Goal: Contribute content

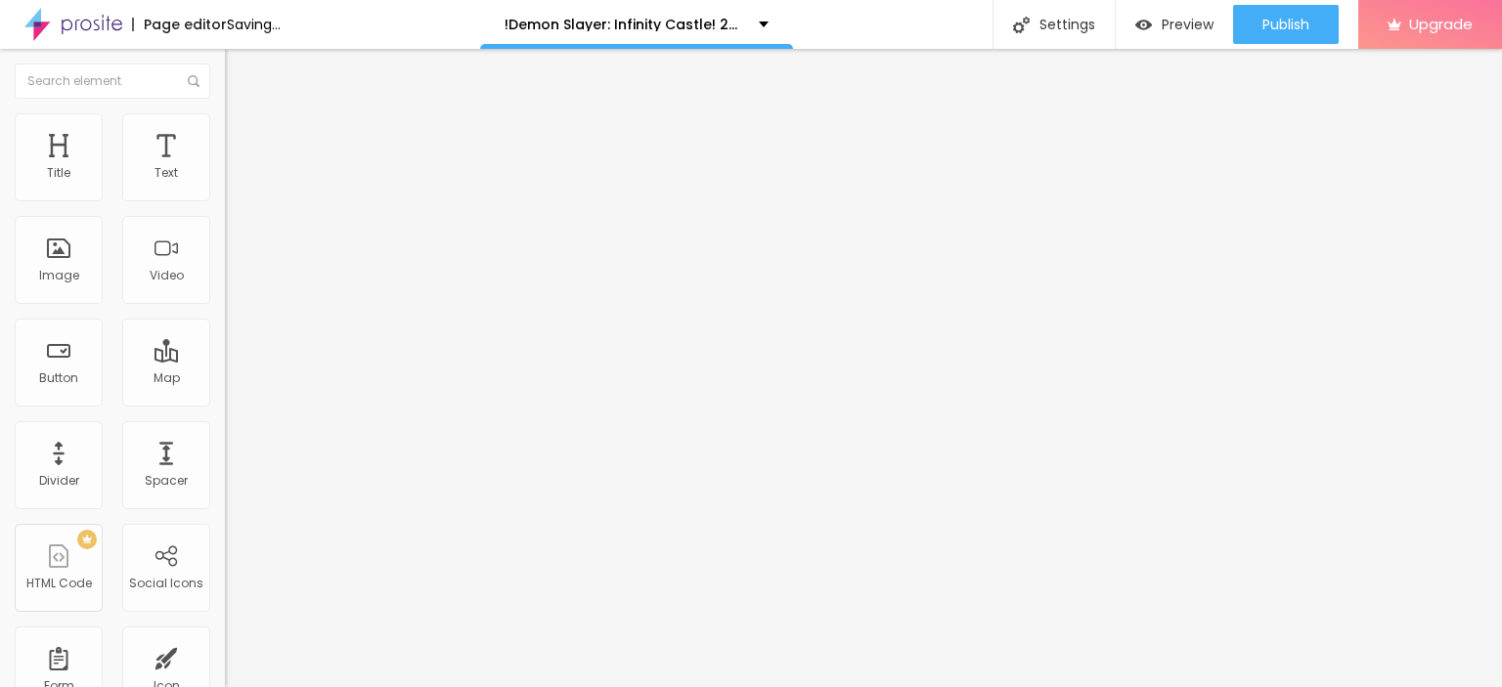
click at [225, 168] on span "Add image" at bounding box center [265, 160] width 80 height 17
click at [225, 184] on input "Click me" at bounding box center [342, 174] width 235 height 20
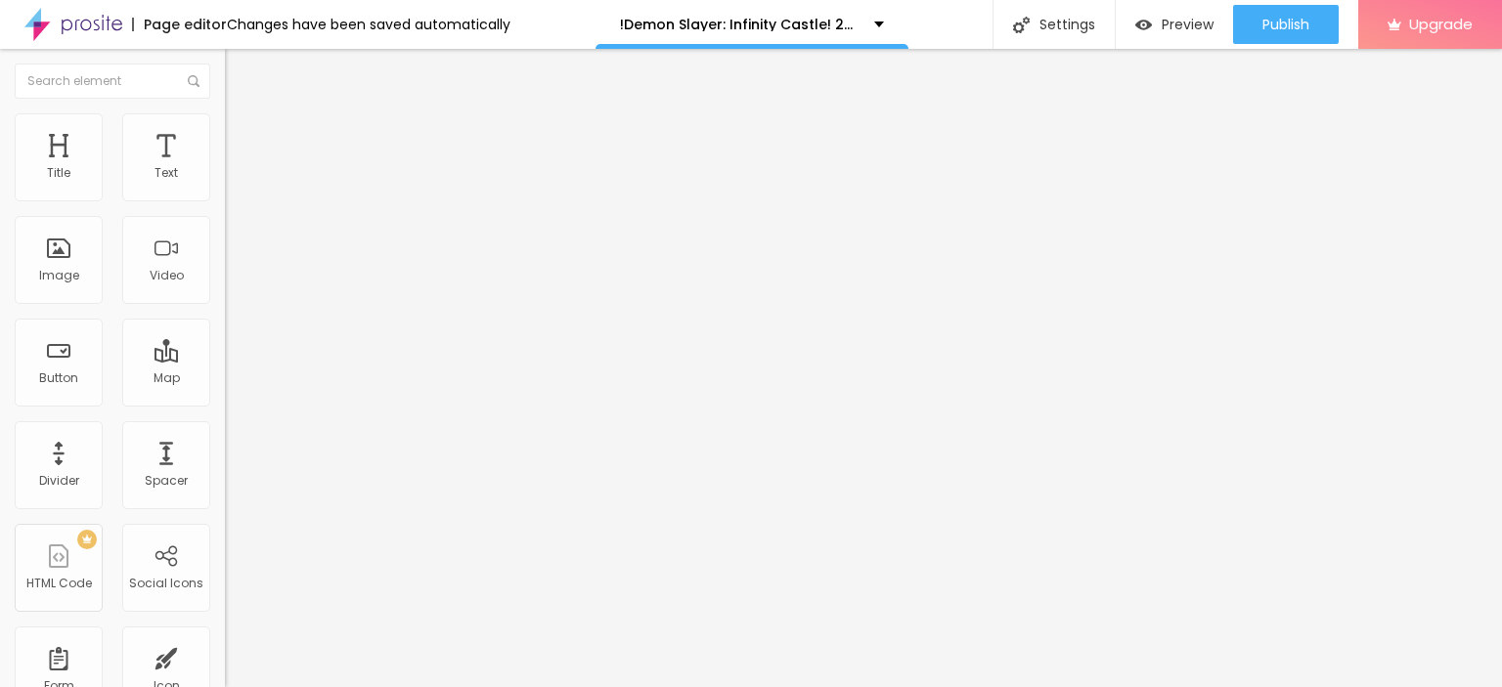
paste input "LICK HERE ▶️ Demon Slayer: Infinity Castle [2025] ]"
paste input "text"
type input "CLICK HERE ▶️ Demon Slayer: Infinity Castle [2025] ]"
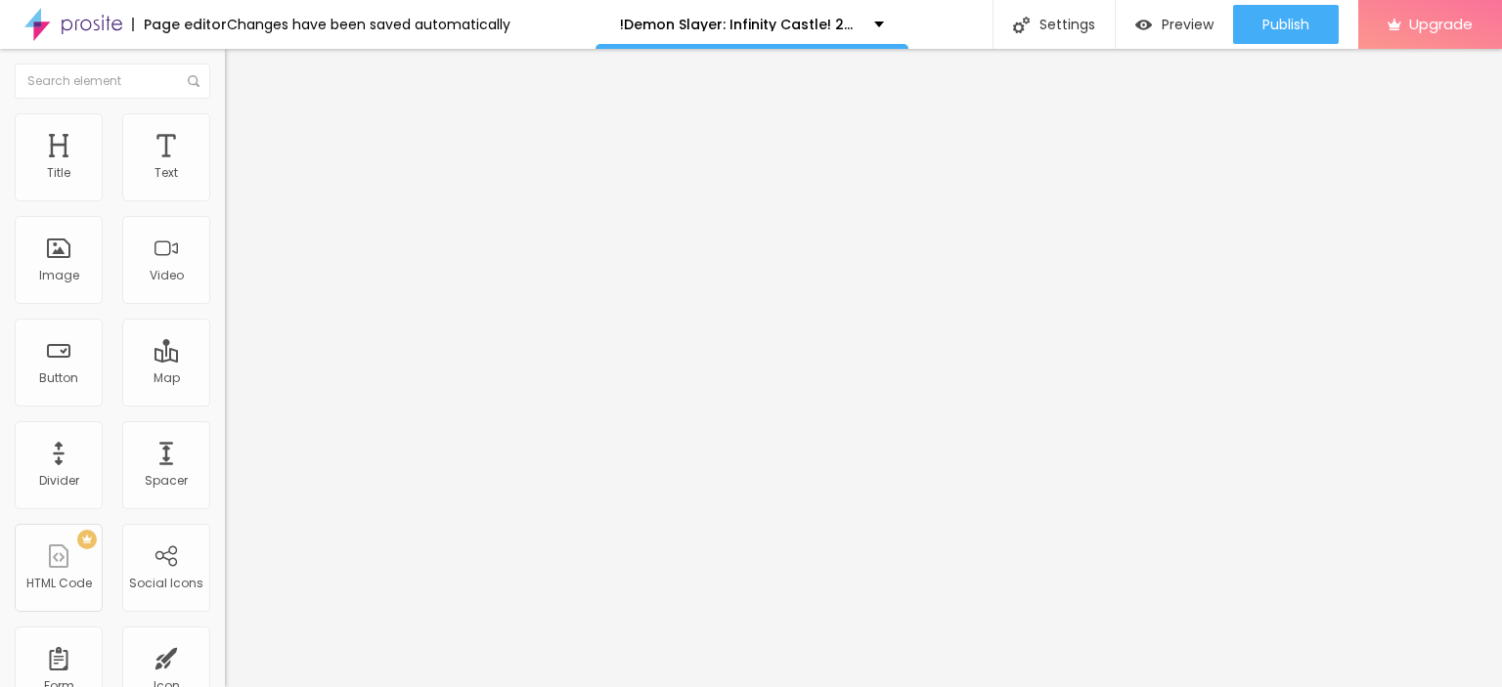
click at [225, 236] on div at bounding box center [337, 228] width 225 height 16
click at [225, 403] on input "https://" at bounding box center [342, 393] width 235 height 20
paste input "[DOMAIN_NAME]/en/movie/1311031/pro"
type input "[URL][DOMAIN_NAME]"
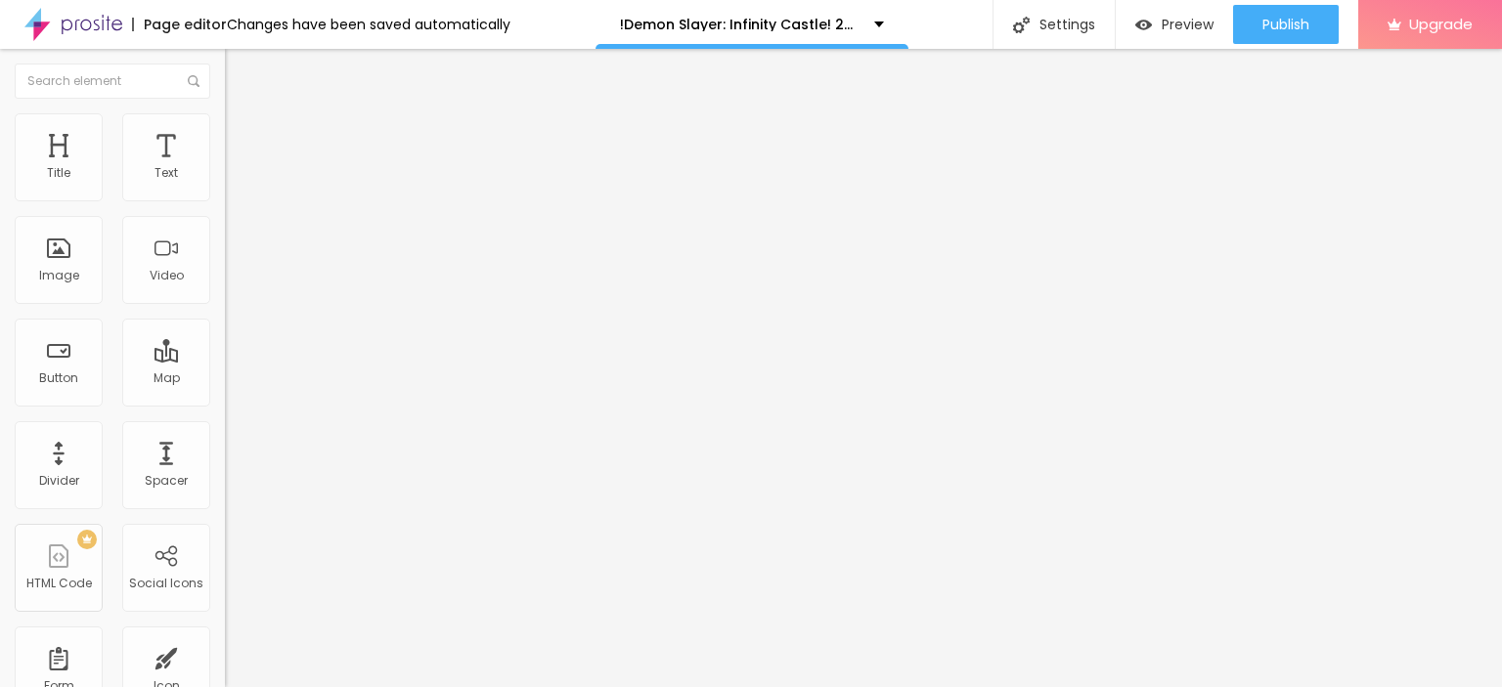
scroll to position [0, 0]
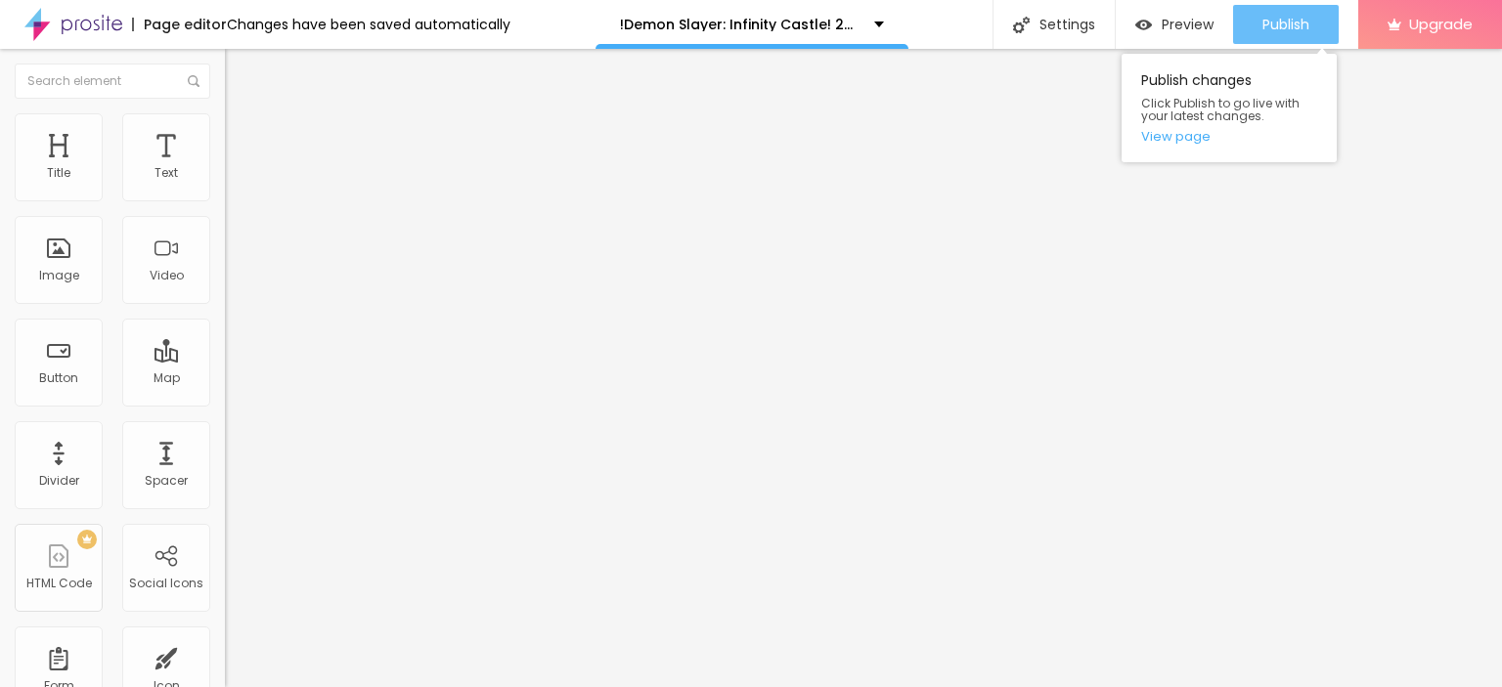
click at [1276, 20] on span "Publish" at bounding box center [1285, 25] width 47 height 16
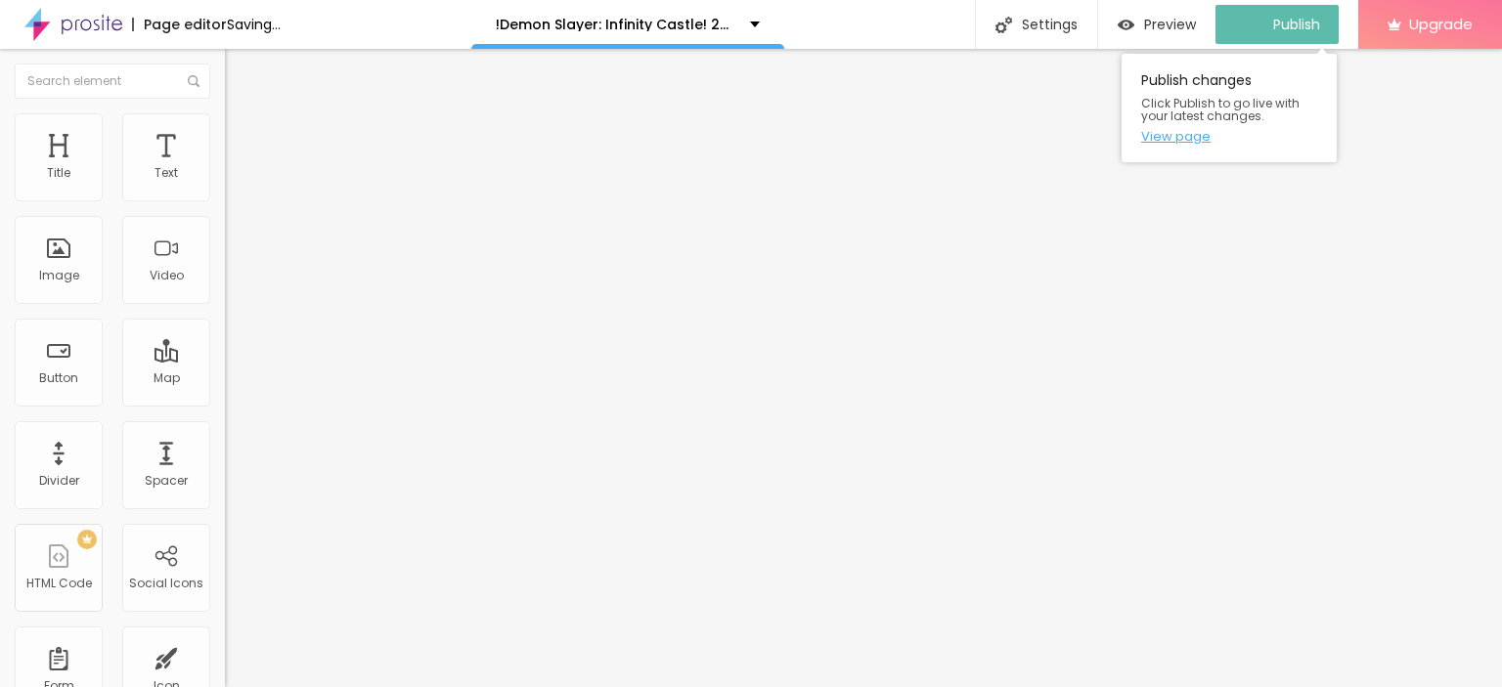
click at [1166, 135] on link "View page" at bounding box center [1229, 136] width 176 height 13
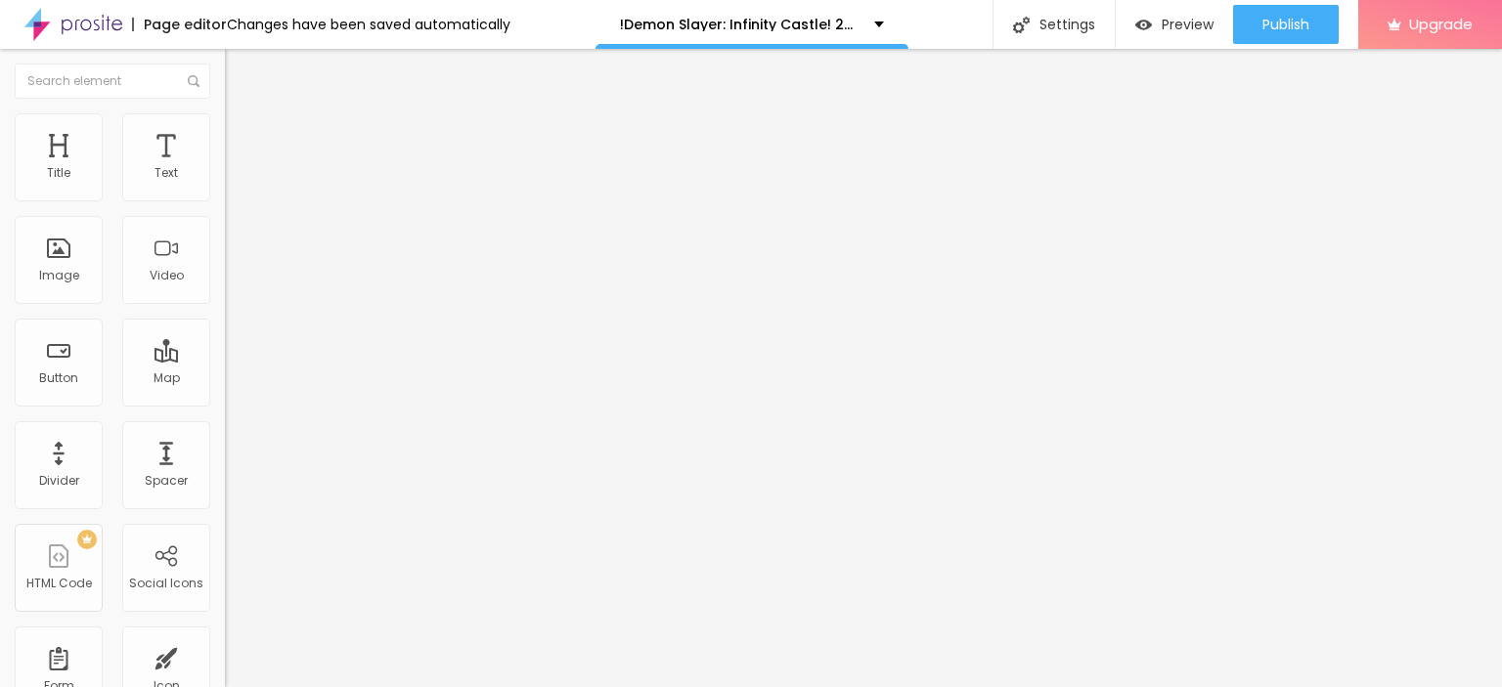
click at [89, 27] on img at bounding box center [73, 24] width 98 height 49
